Goal: Information Seeking & Learning: Understand process/instructions

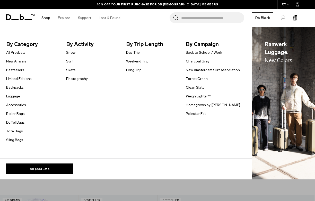
click at [16, 88] on link "Backpacks" at bounding box center [14, 87] width 17 height 5
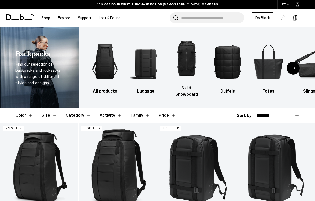
click at [288, 4] on icon "button" at bounding box center [288, 5] width 3 height 2
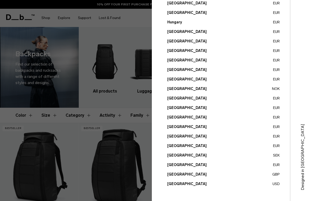
click at [96, 4] on div at bounding box center [157, 100] width 315 height 201
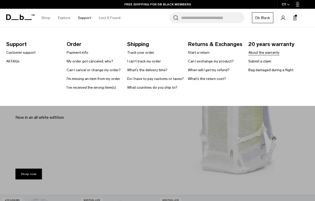
click at [263, 54] on link "About the warranty" at bounding box center [263, 52] width 31 height 5
